Goal: Task Accomplishment & Management: Manage account settings

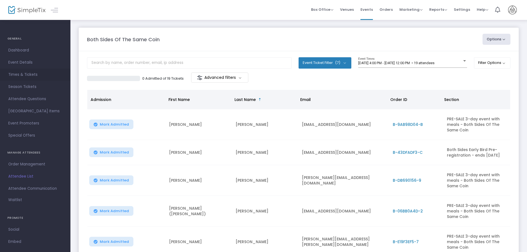
click at [37, 74] on span "Times & Tickets" at bounding box center [35, 74] width 54 height 7
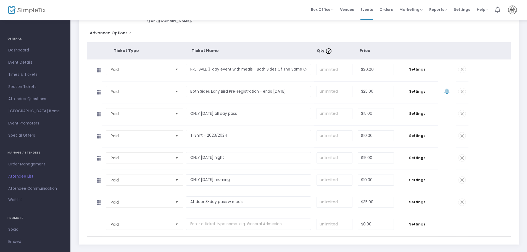
scroll to position [87, 0]
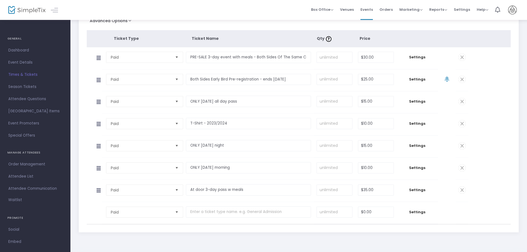
click at [35, 75] on span "Times & Tickets" at bounding box center [35, 74] width 54 height 7
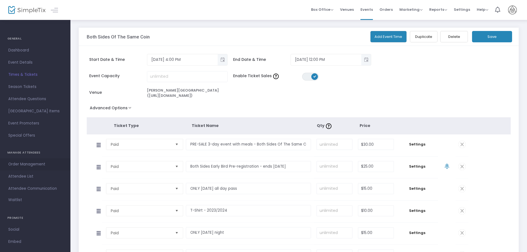
click at [33, 166] on span "Order Management" at bounding box center [35, 163] width 54 height 7
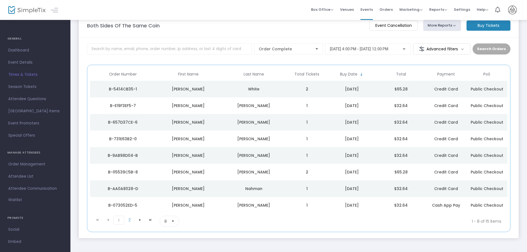
scroll to position [10, 0]
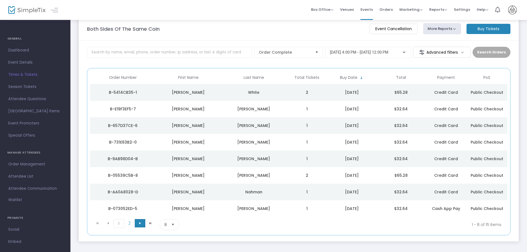
click at [140, 225] on span "Go to the next page" at bounding box center [140, 223] width 4 height 4
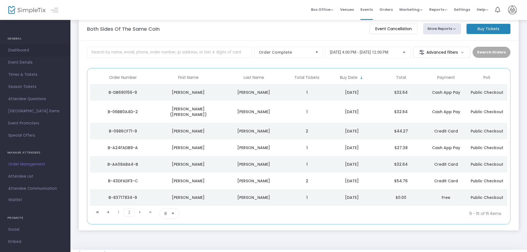
click at [23, 49] on span "Dashboard" at bounding box center [35, 50] width 54 height 7
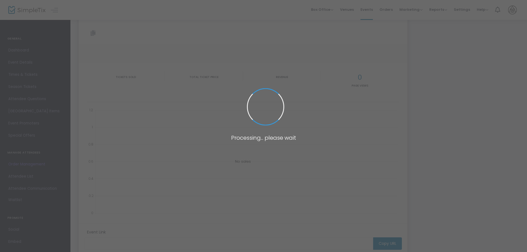
type input "[URL][DOMAIN_NAME]"
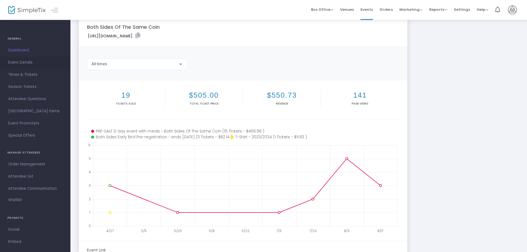
click at [30, 62] on span "Event Details" at bounding box center [35, 62] width 54 height 7
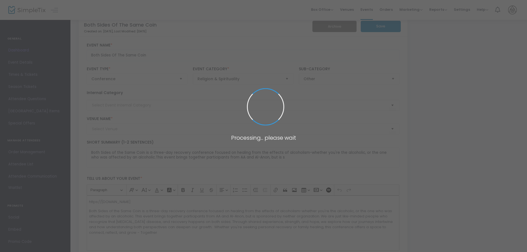
type input "Tinnin-Dale Ranch (https://bothsidesofthesamecoin.info)"
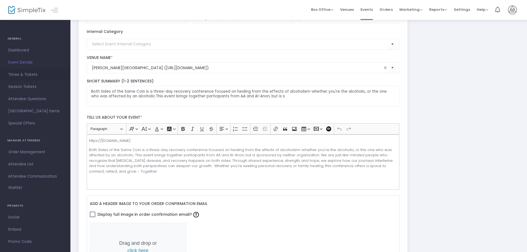
scroll to position [71, 0]
click at [24, 74] on span "Times & Tickets" at bounding box center [35, 74] width 54 height 7
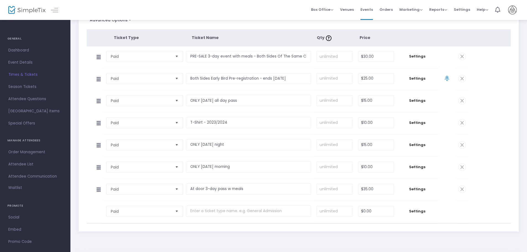
scroll to position [87, 0]
